Goal: Task Accomplishment & Management: Use online tool/utility

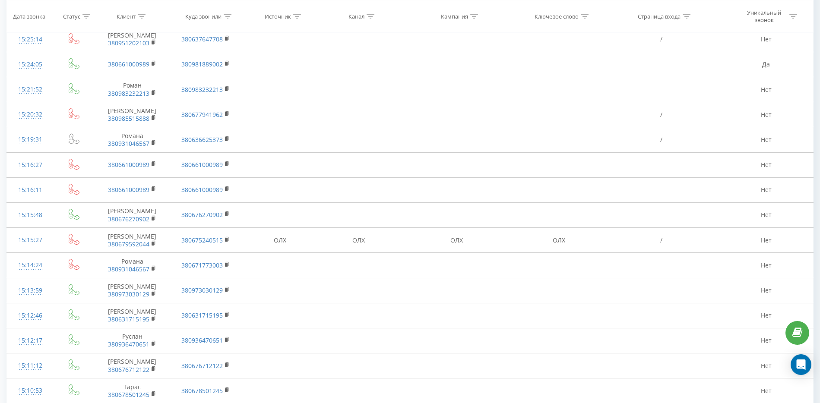
scroll to position [378, 0]
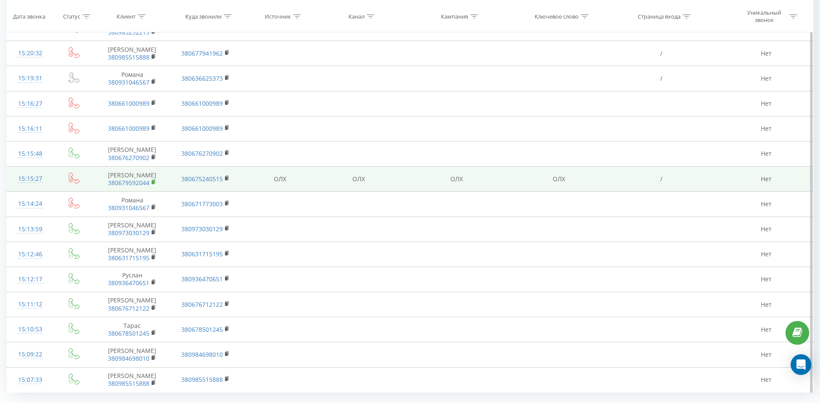
click at [153, 184] on rect at bounding box center [153, 183] width 3 height 4
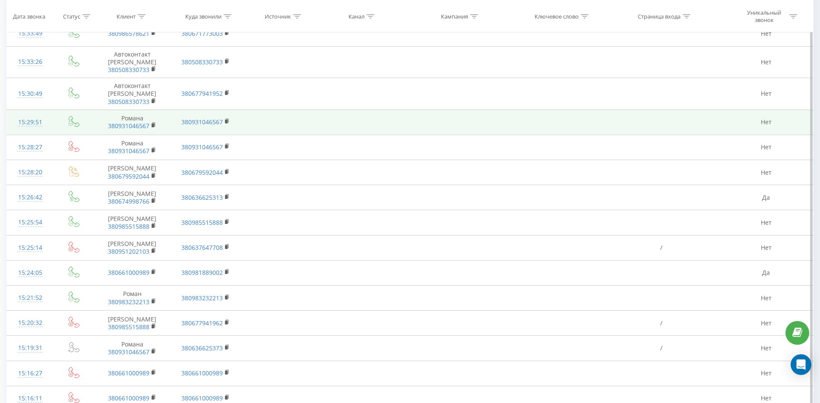
scroll to position [0, 0]
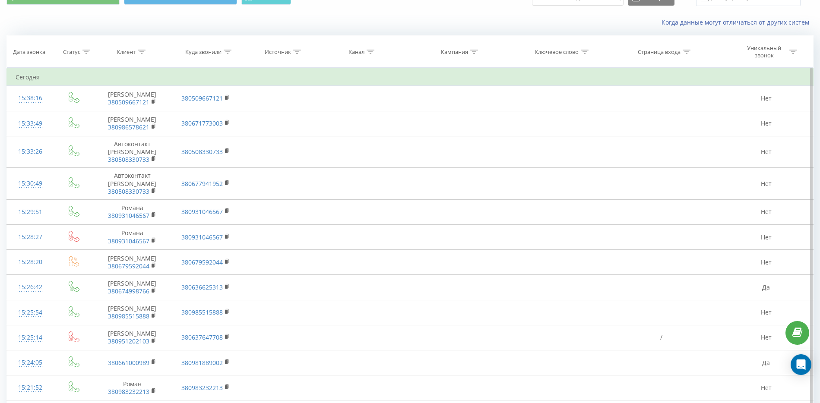
scroll to position [42, 0]
